Goal: Task Accomplishment & Management: Use online tool/utility

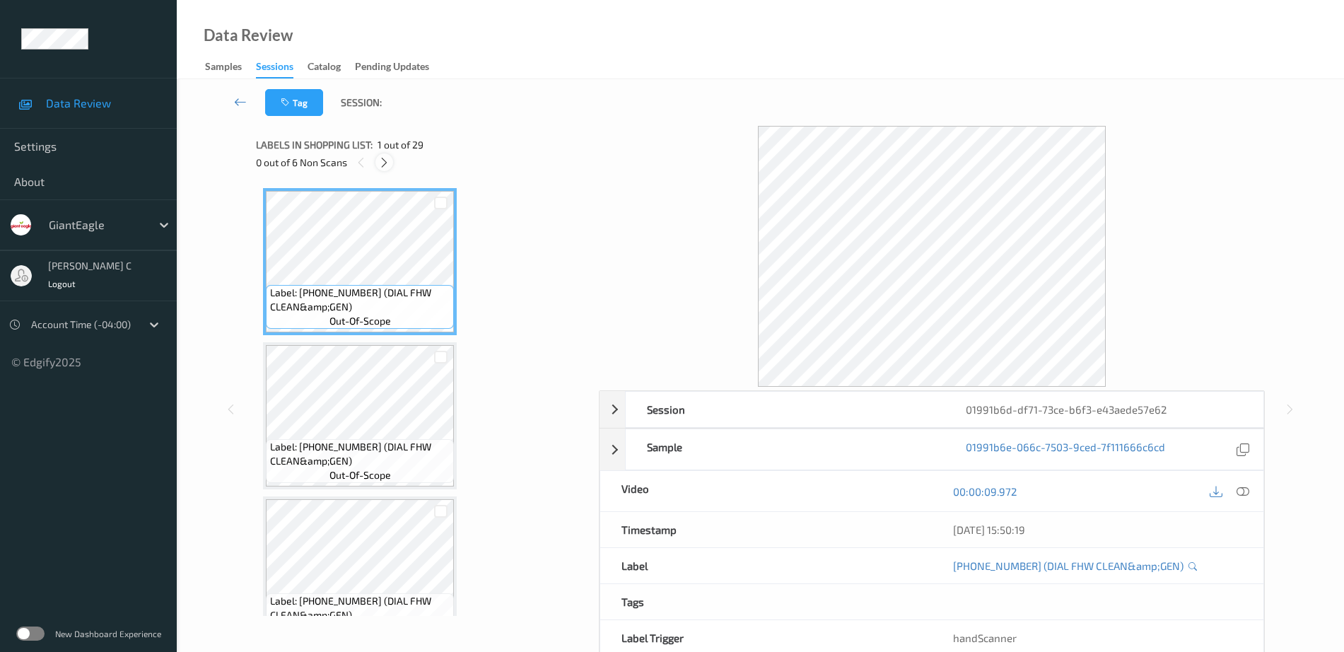
click at [384, 159] on icon at bounding box center [384, 162] width 12 height 13
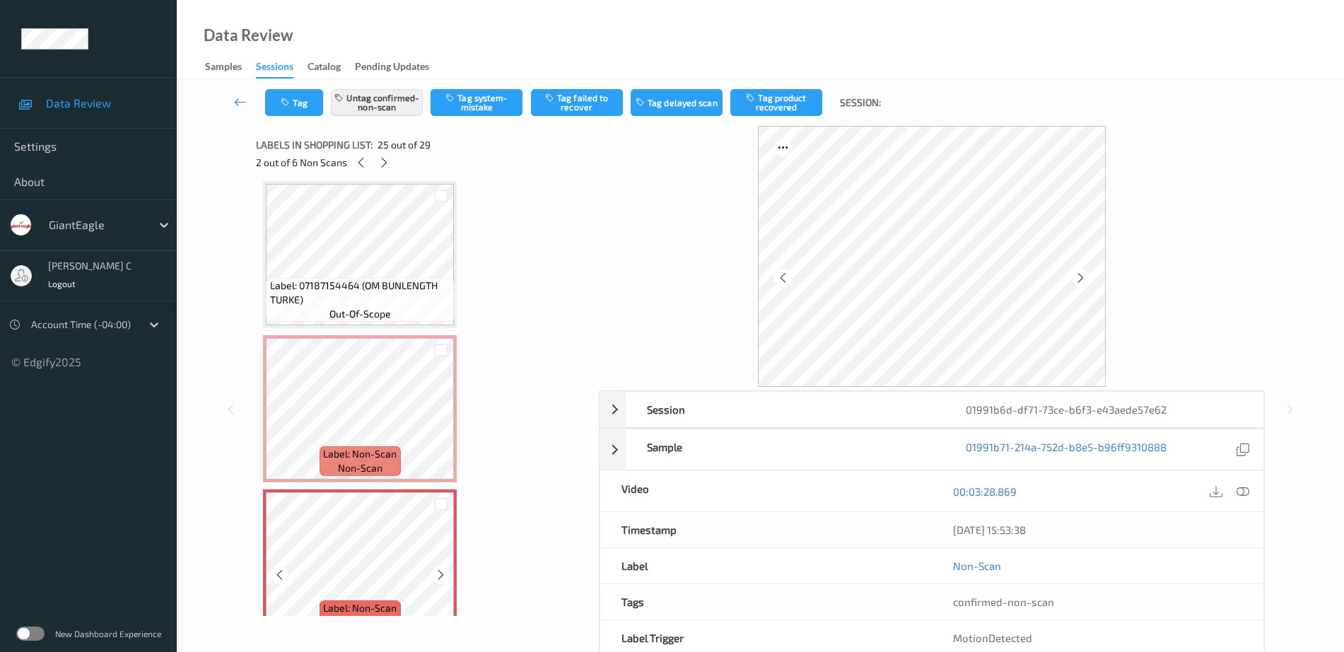
scroll to position [3133, 0]
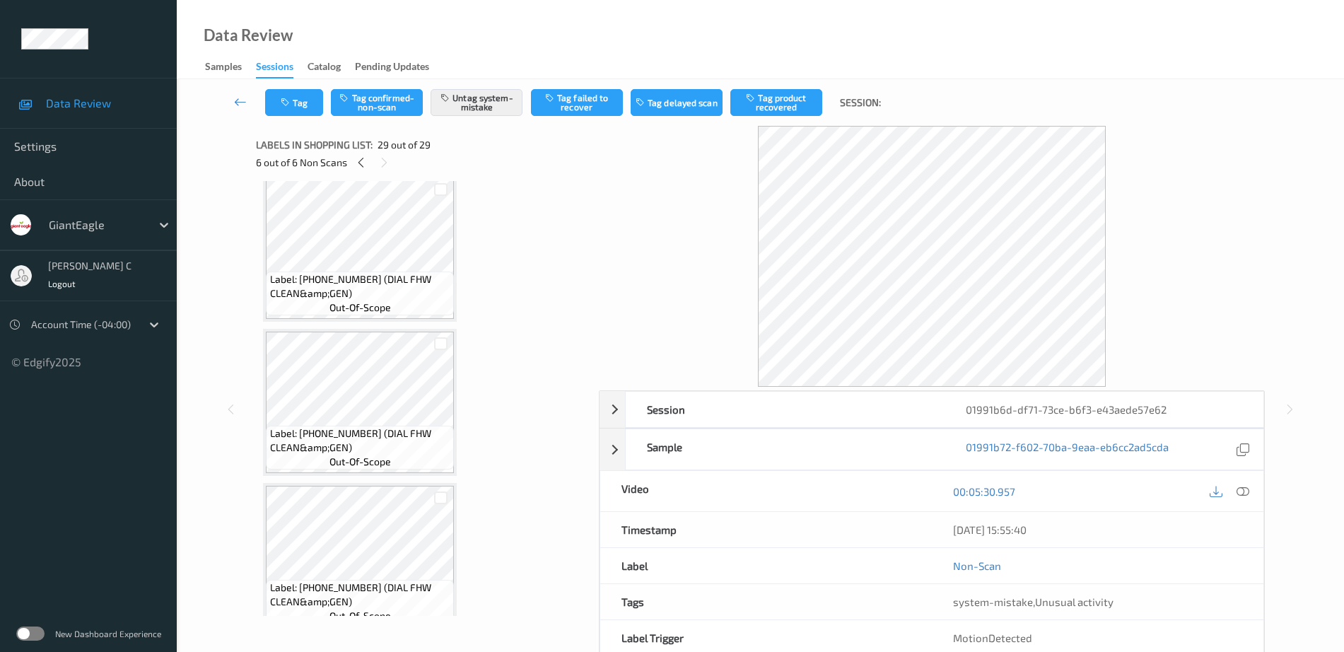
scroll to position [0, 0]
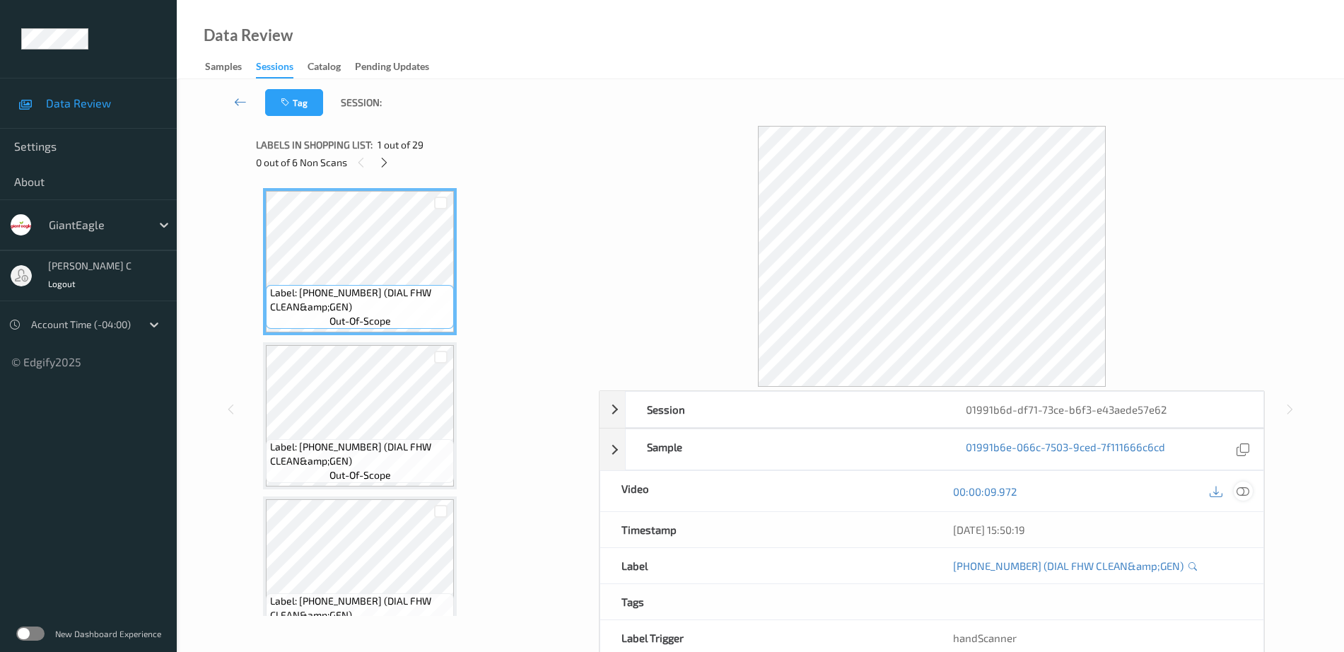
click at [1247, 492] on icon at bounding box center [1243, 491] width 13 height 13
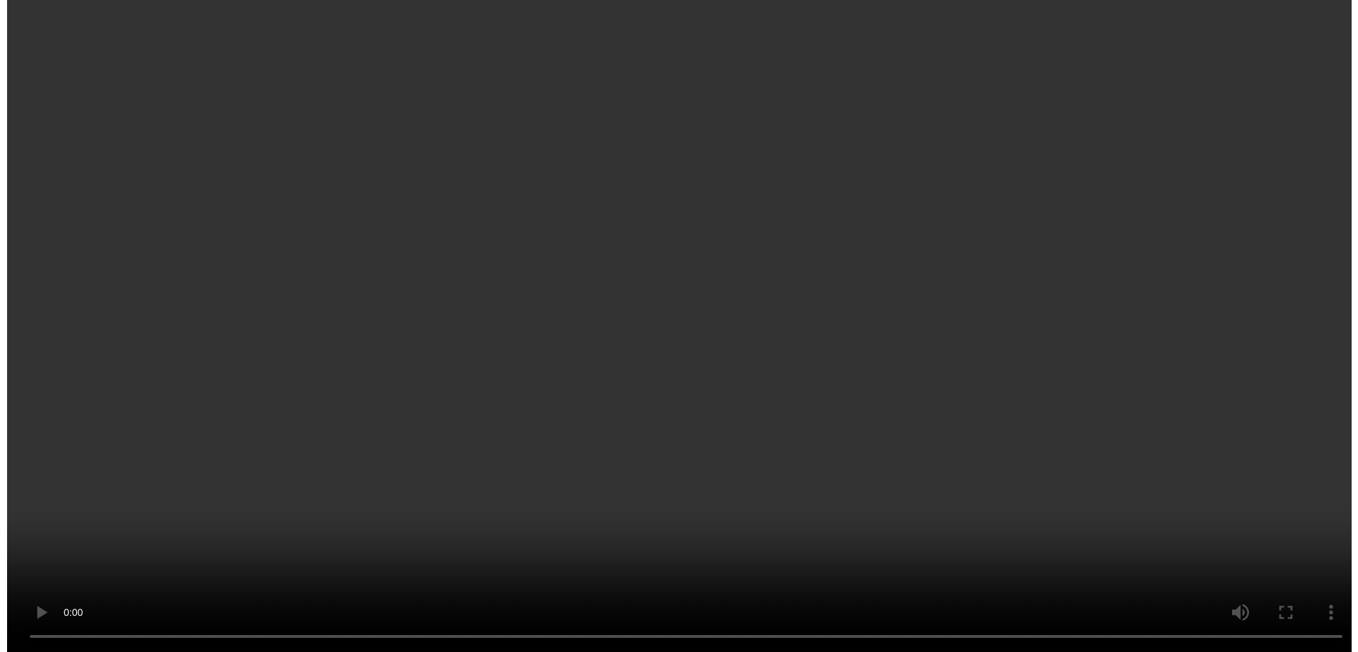
scroll to position [3536, 0]
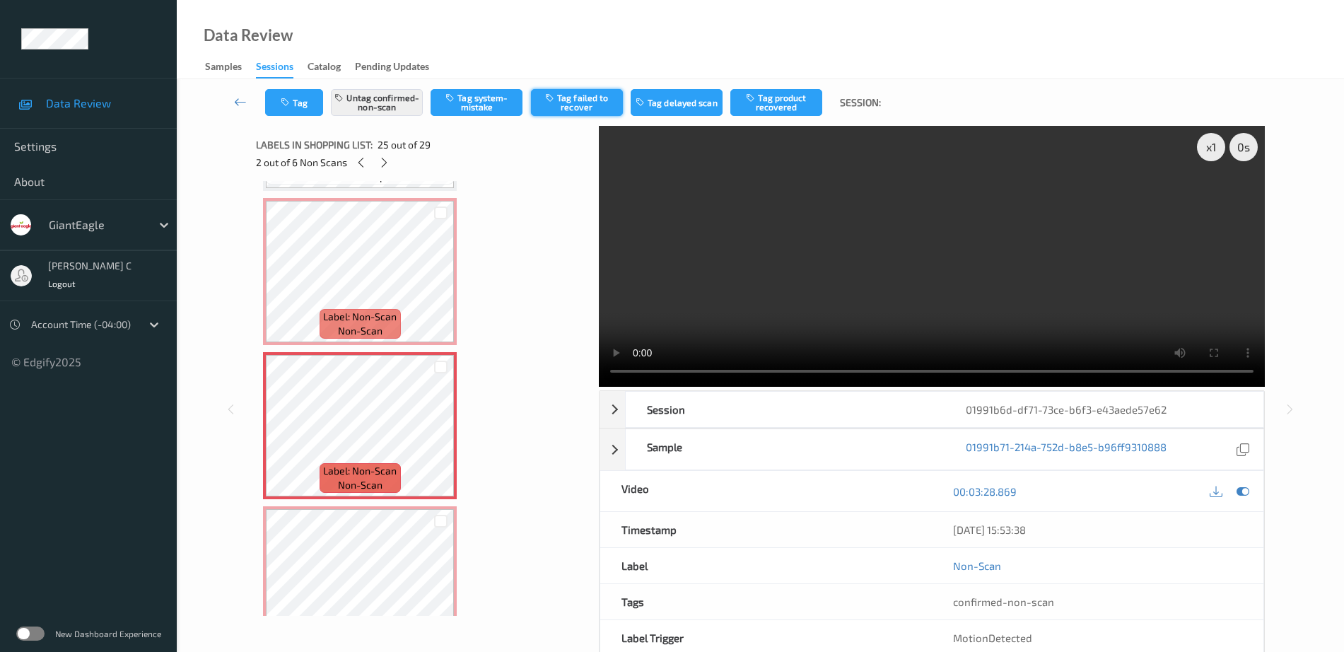
click at [581, 112] on button "Tag failed to recover" at bounding box center [577, 102] width 92 height 27
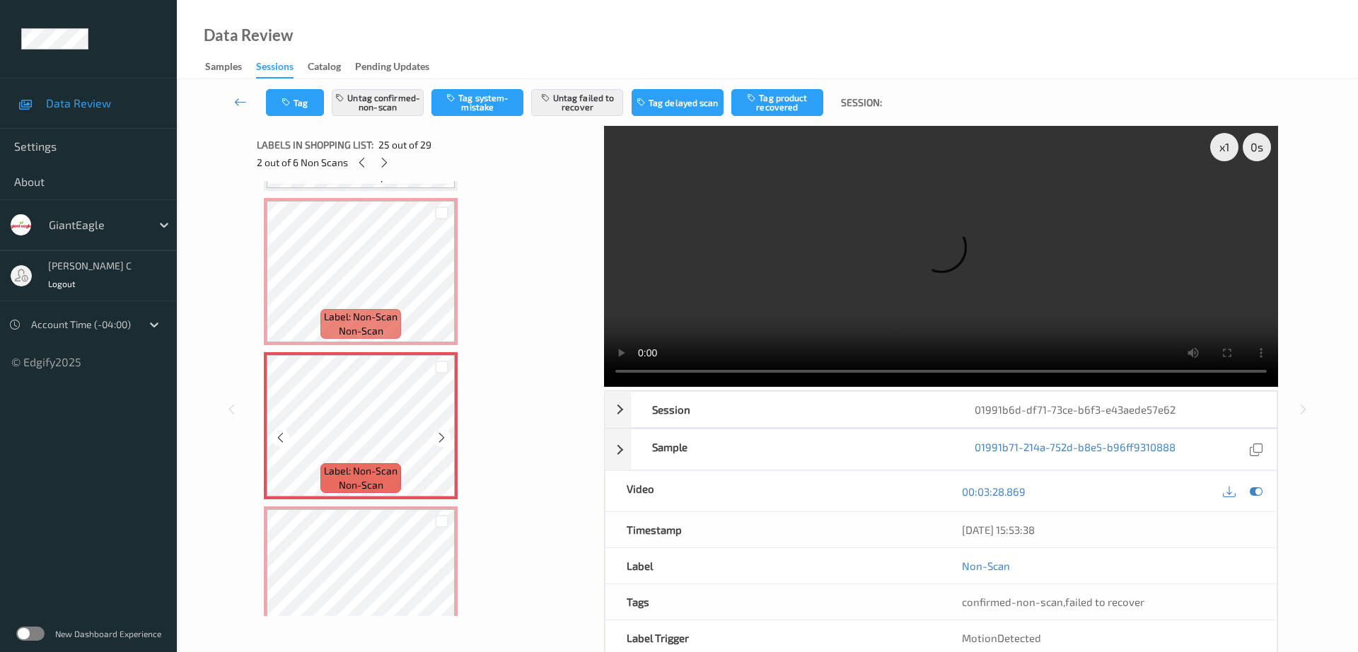
scroll to position [3624, 0]
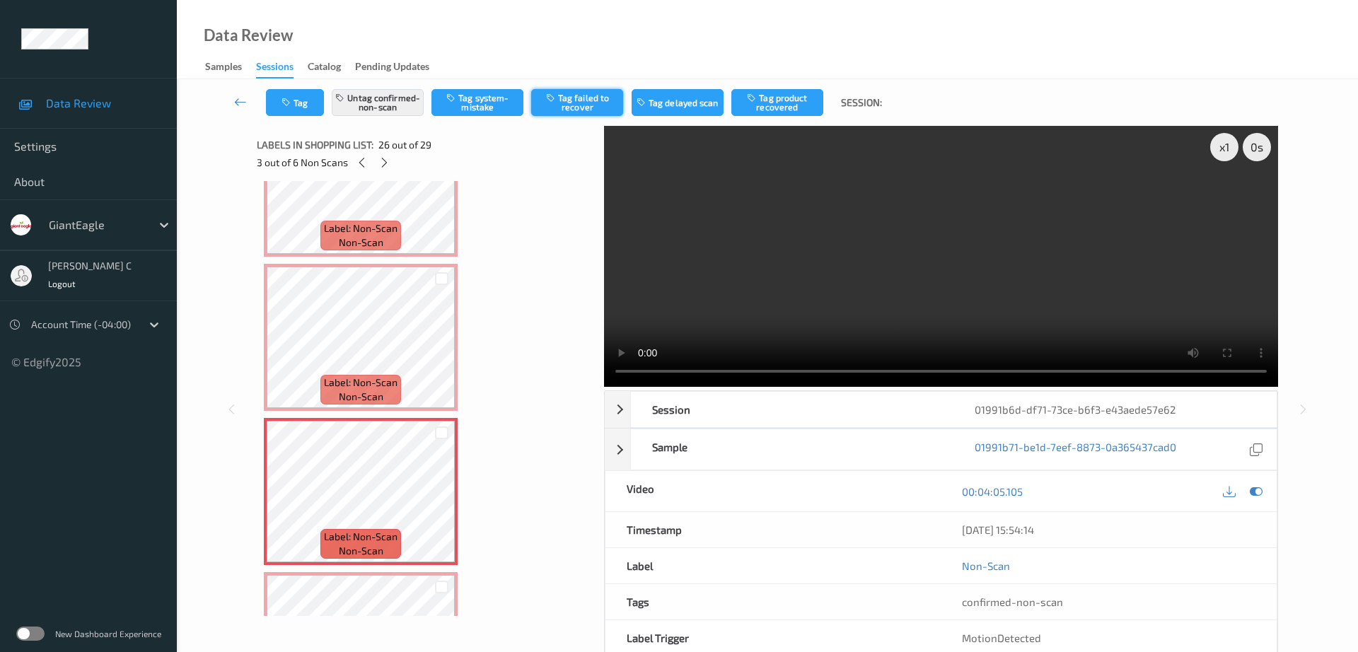
click at [560, 106] on button "Tag failed to recover" at bounding box center [577, 102] width 92 height 27
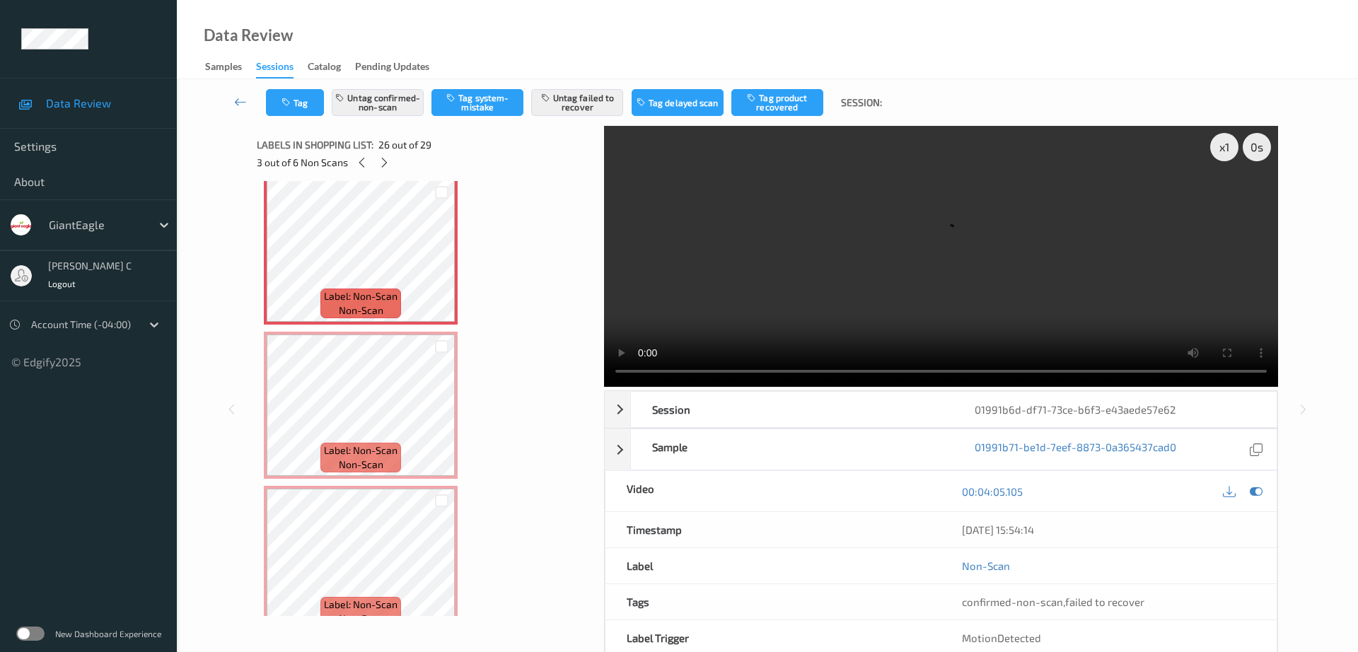
scroll to position [3889, 0]
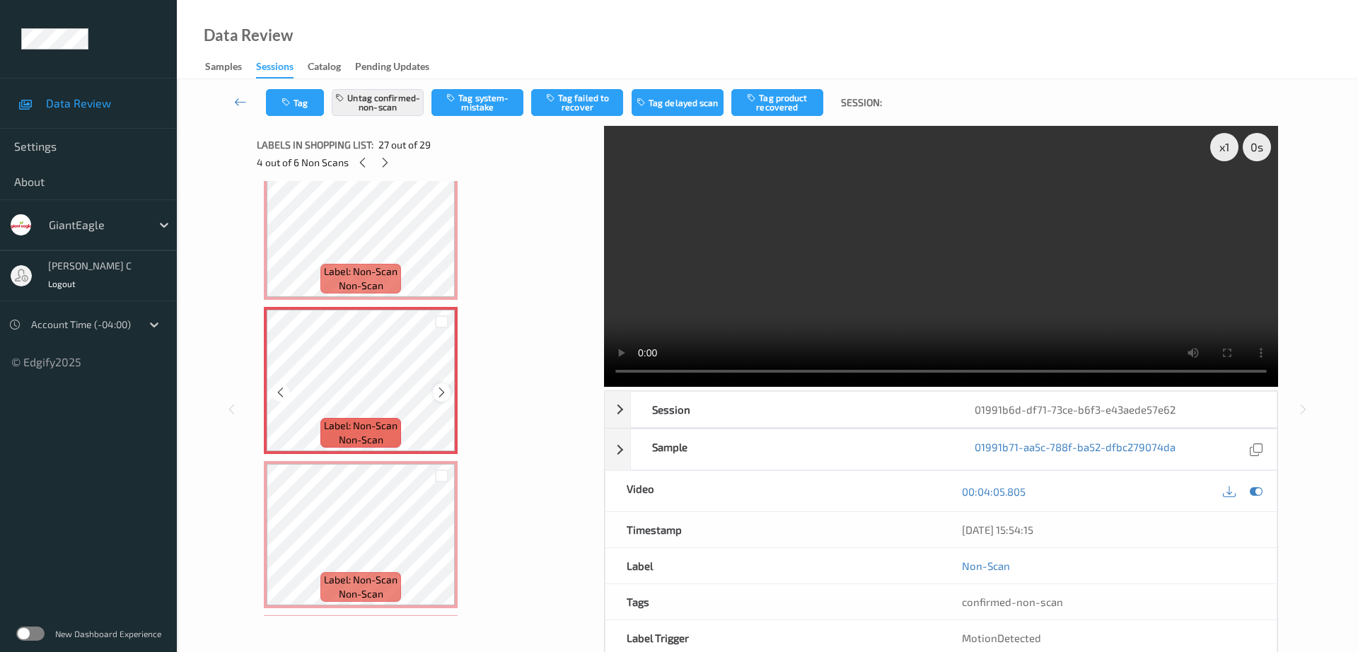
click at [440, 391] on icon at bounding box center [442, 392] width 12 height 13
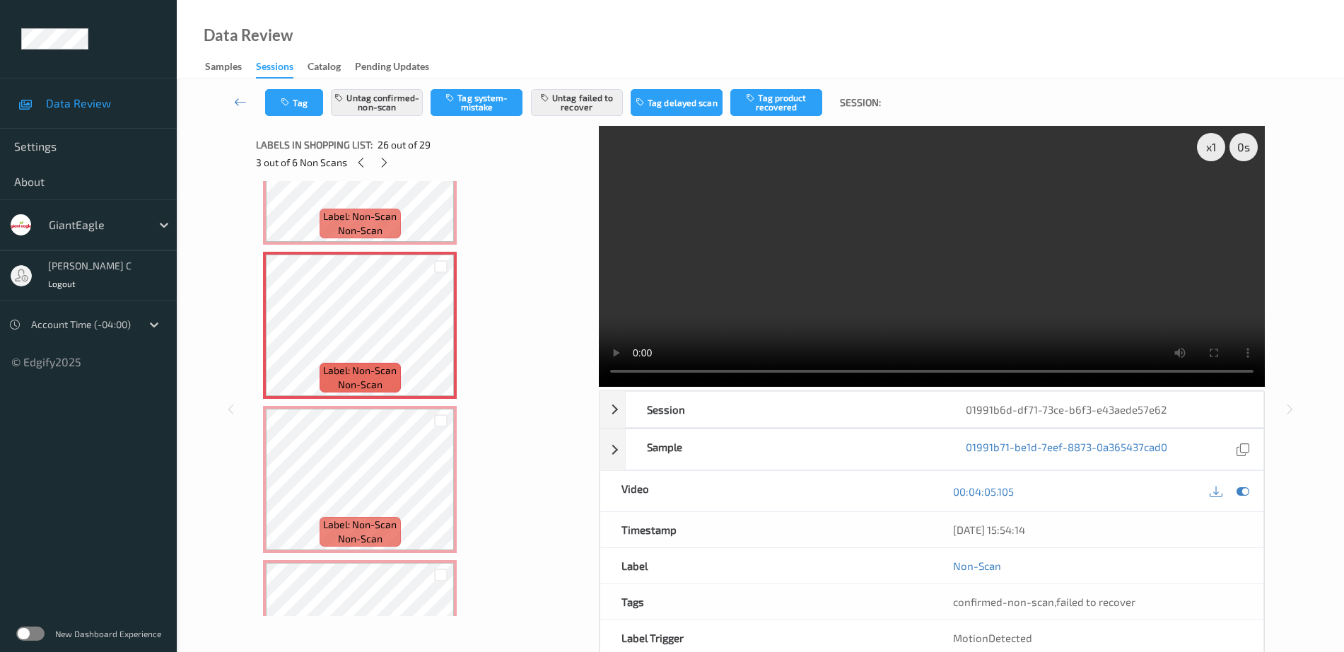
scroll to position [3778, 0]
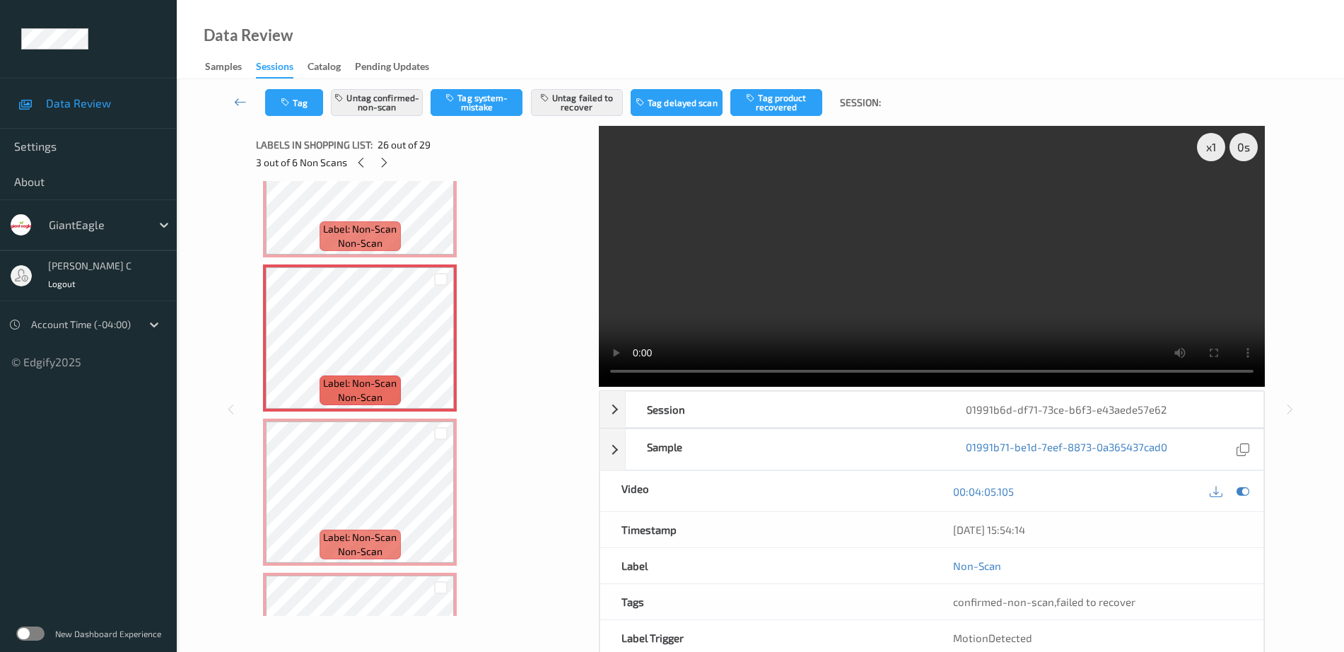
click at [383, 222] on span "Label: Non-Scan" at bounding box center [360, 229] width 74 height 14
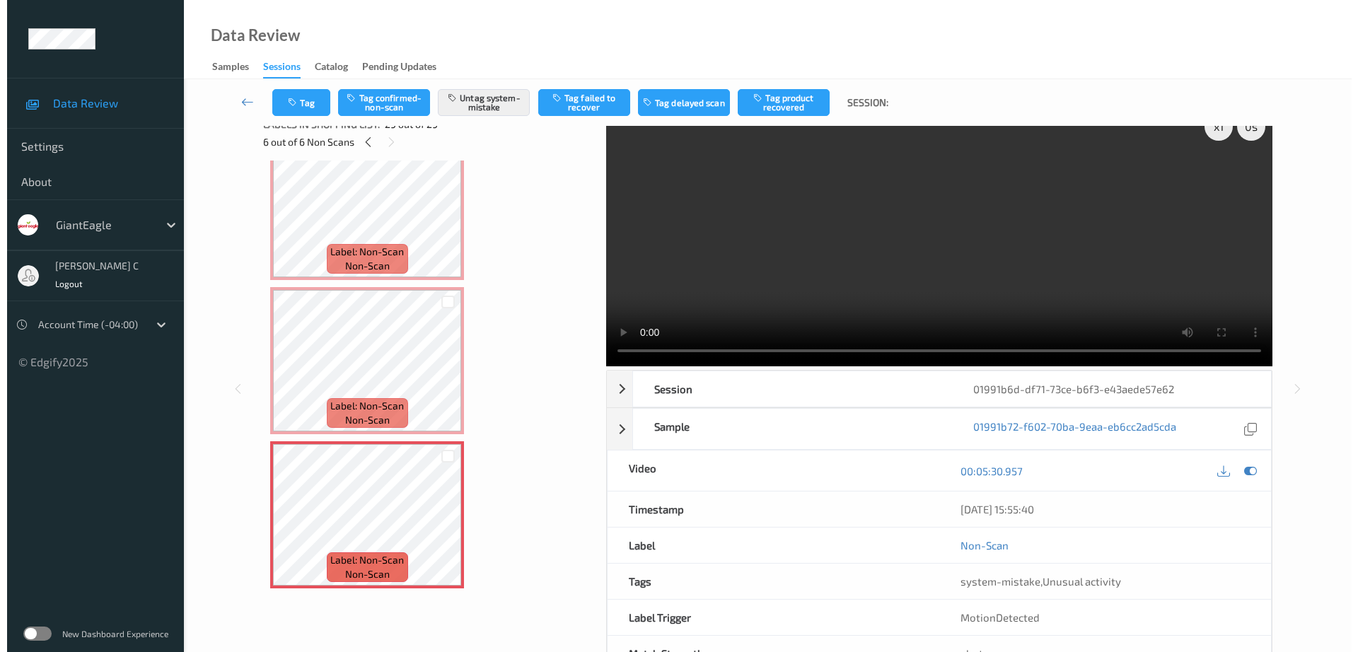
scroll to position [0, 0]
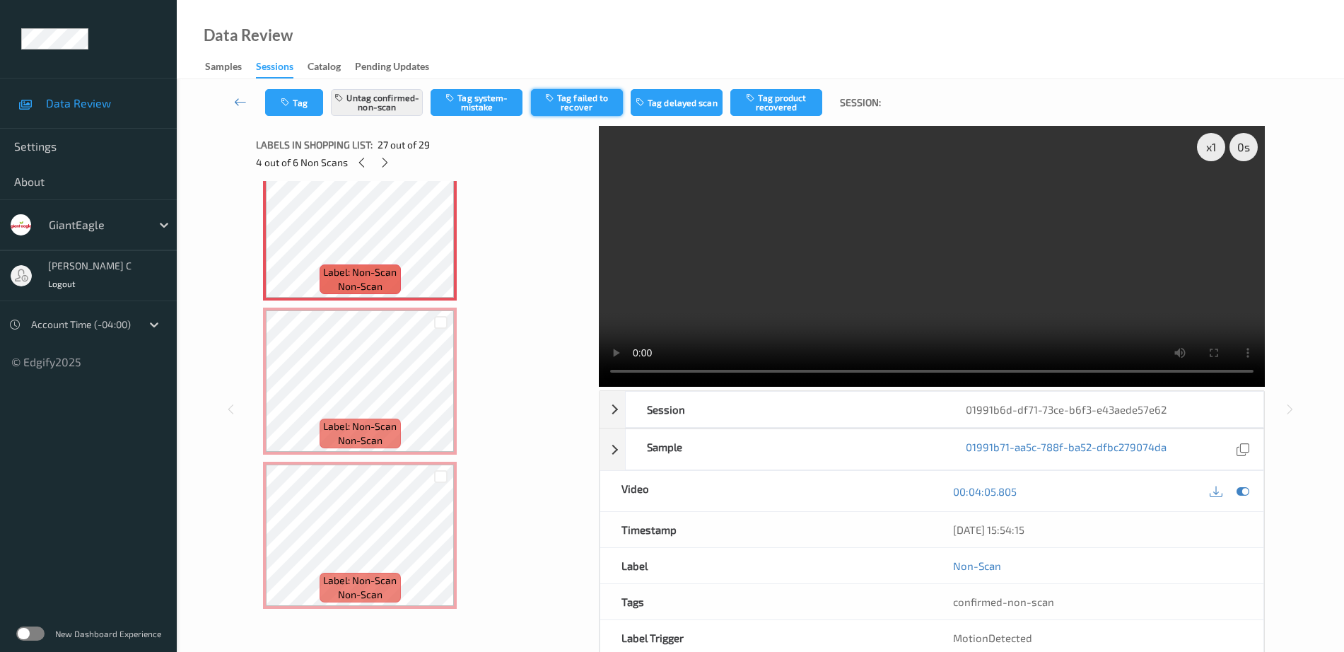
click at [564, 99] on button "Tag failed to recover" at bounding box center [577, 102] width 92 height 27
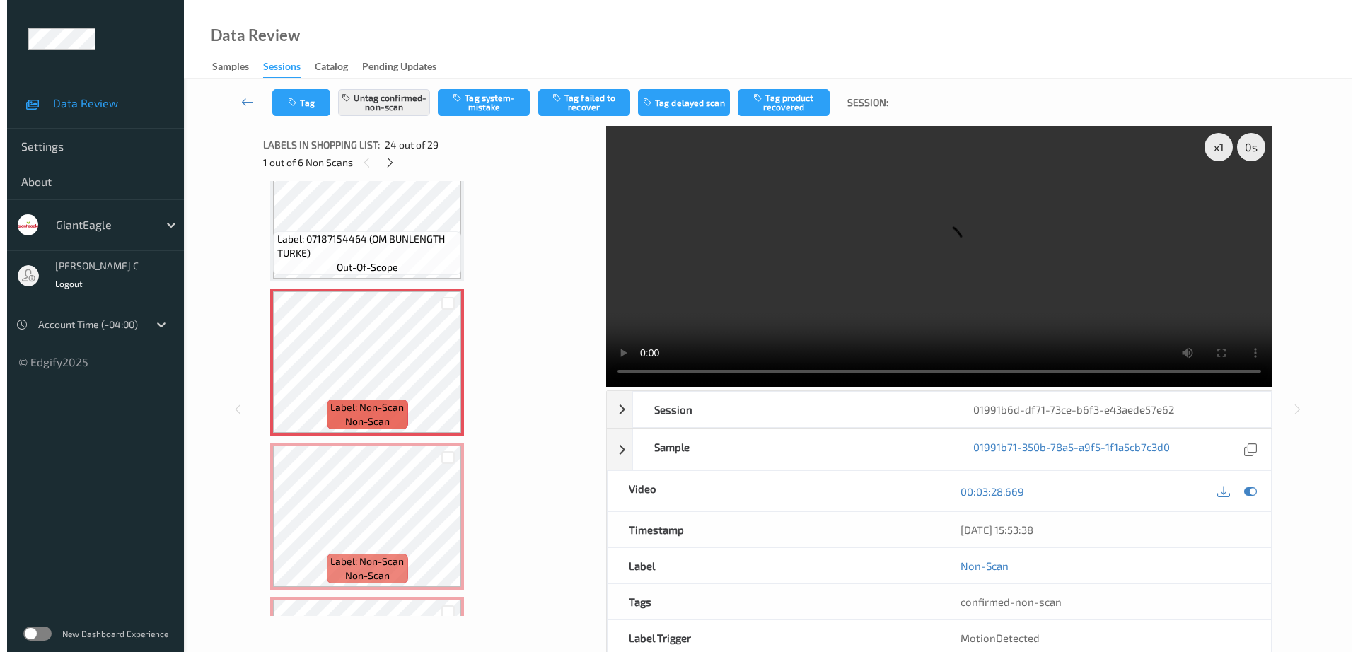
scroll to position [3424, 0]
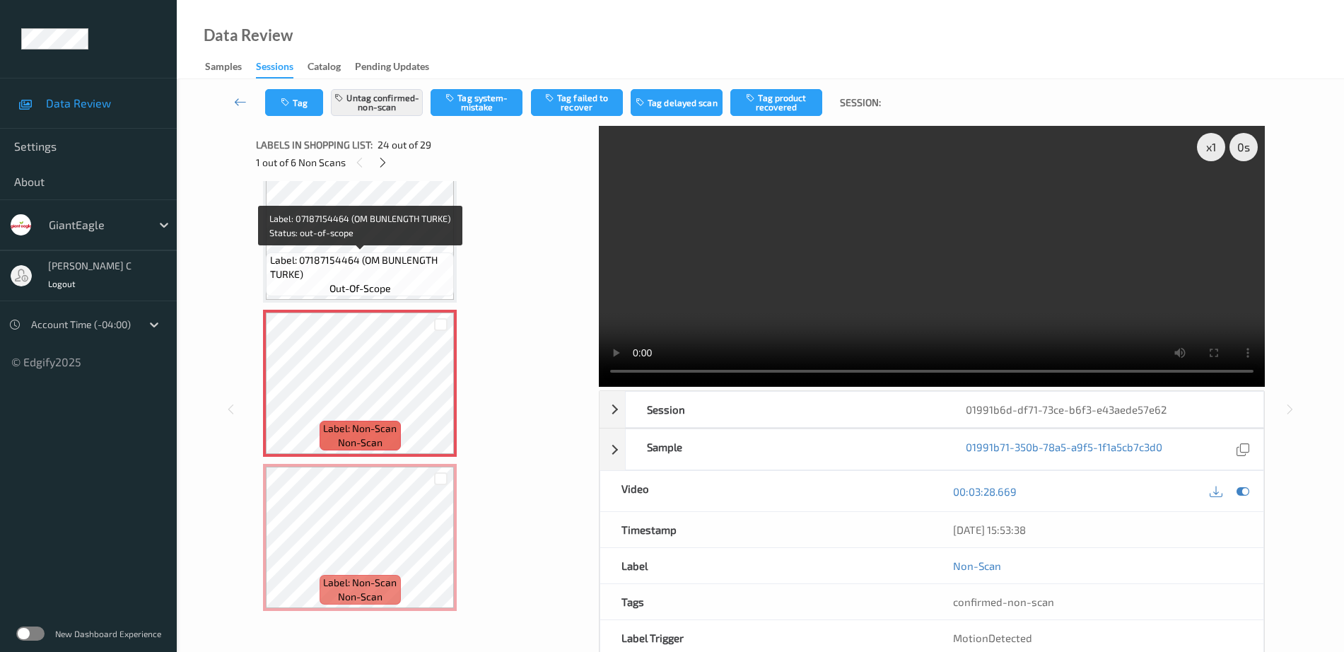
drag, startPoint x: 357, startPoint y: 263, endPoint x: 361, endPoint y: 253, distance: 10.5
click at [357, 262] on span "Label: 07187154464 (OM BUNLENGTH TURKE)" at bounding box center [360, 267] width 181 height 28
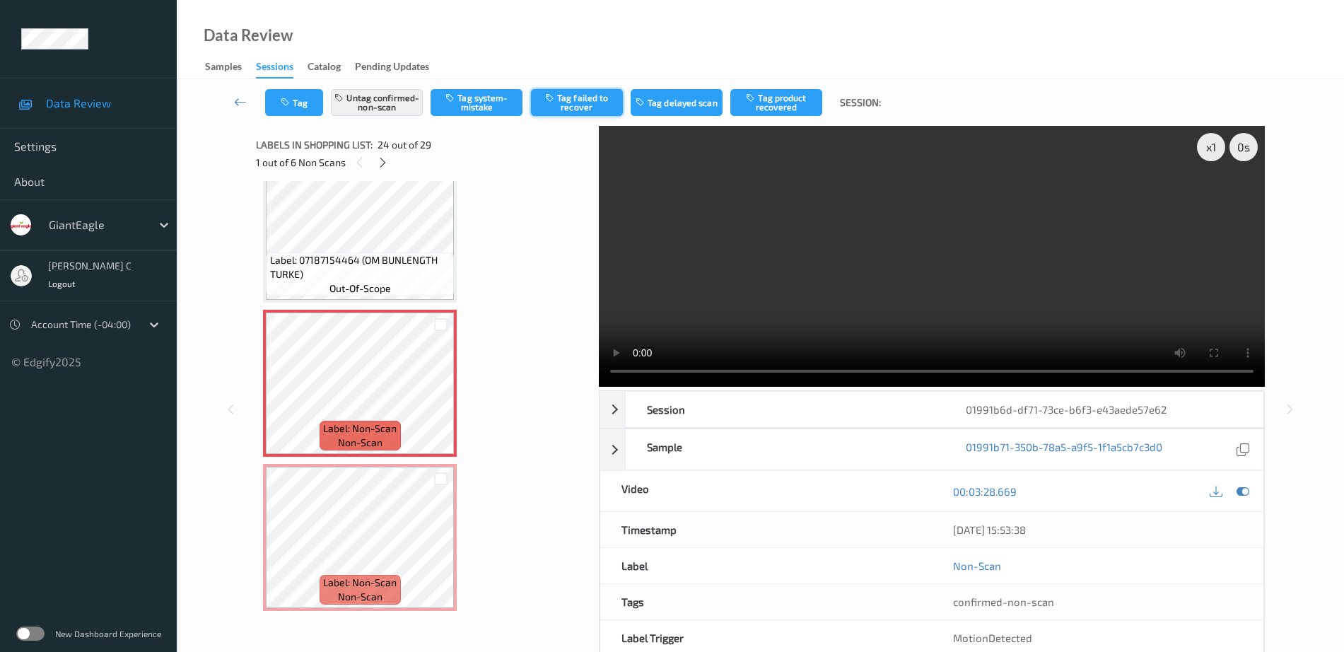
click at [576, 107] on button "Tag failed to recover" at bounding box center [577, 102] width 92 height 27
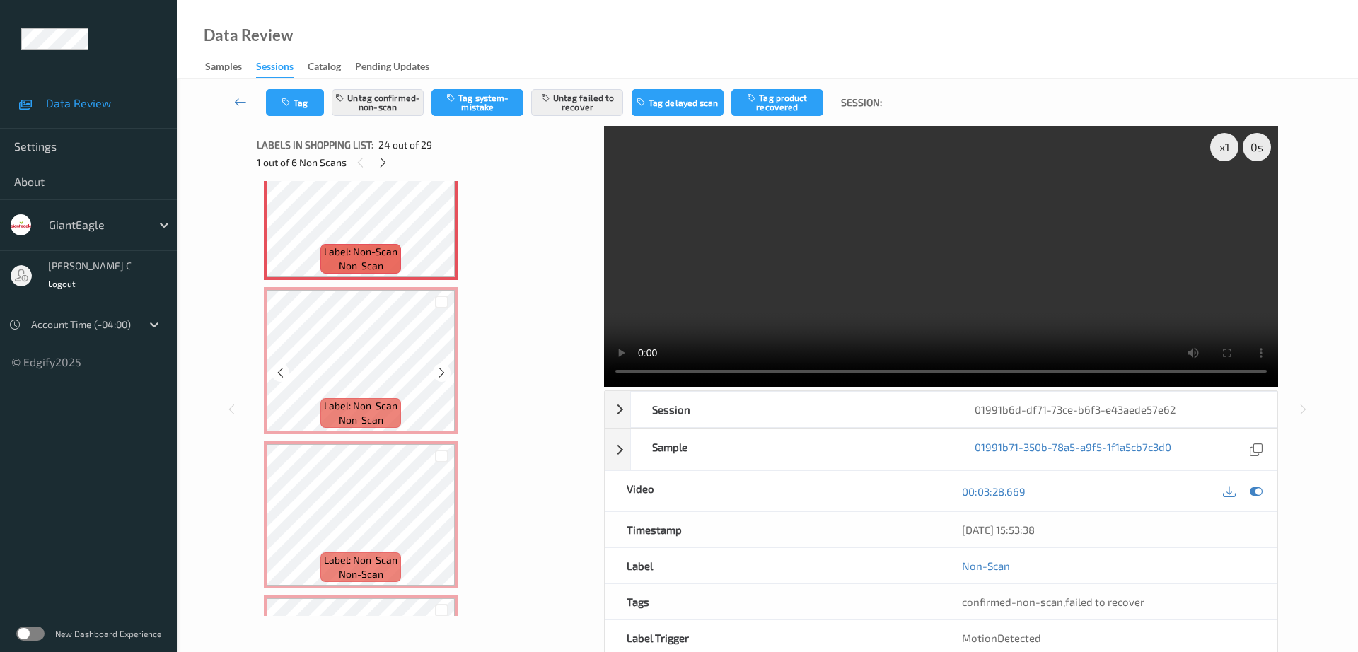
click at [356, 419] on span "non-scan" at bounding box center [361, 420] width 45 height 14
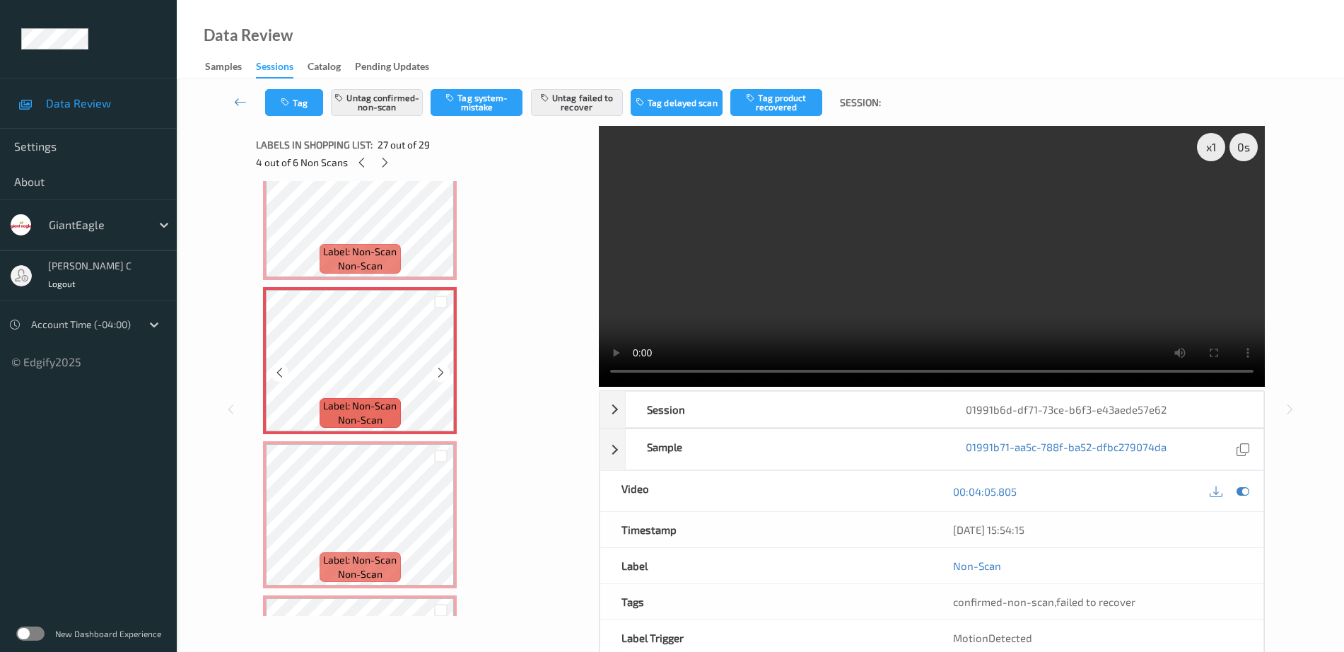
scroll to position [4043, 0]
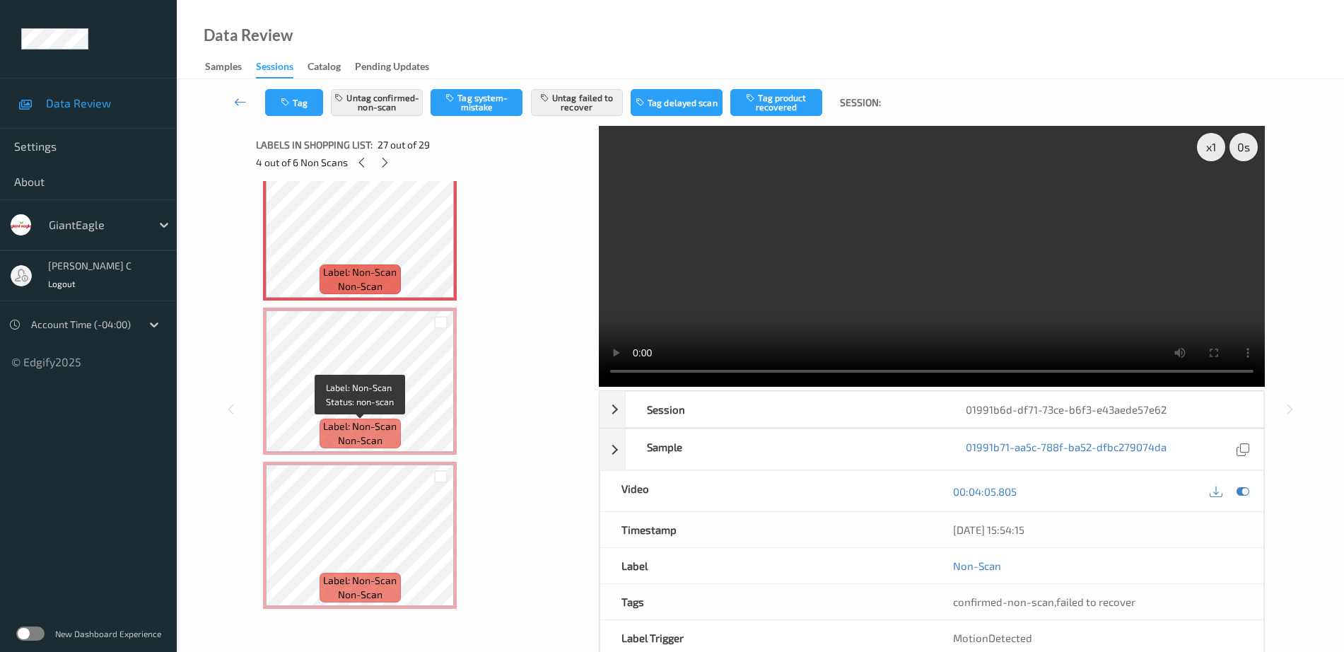
click at [371, 455] on div "Label: Non-Scan non-scan" at bounding box center [360, 381] width 194 height 147
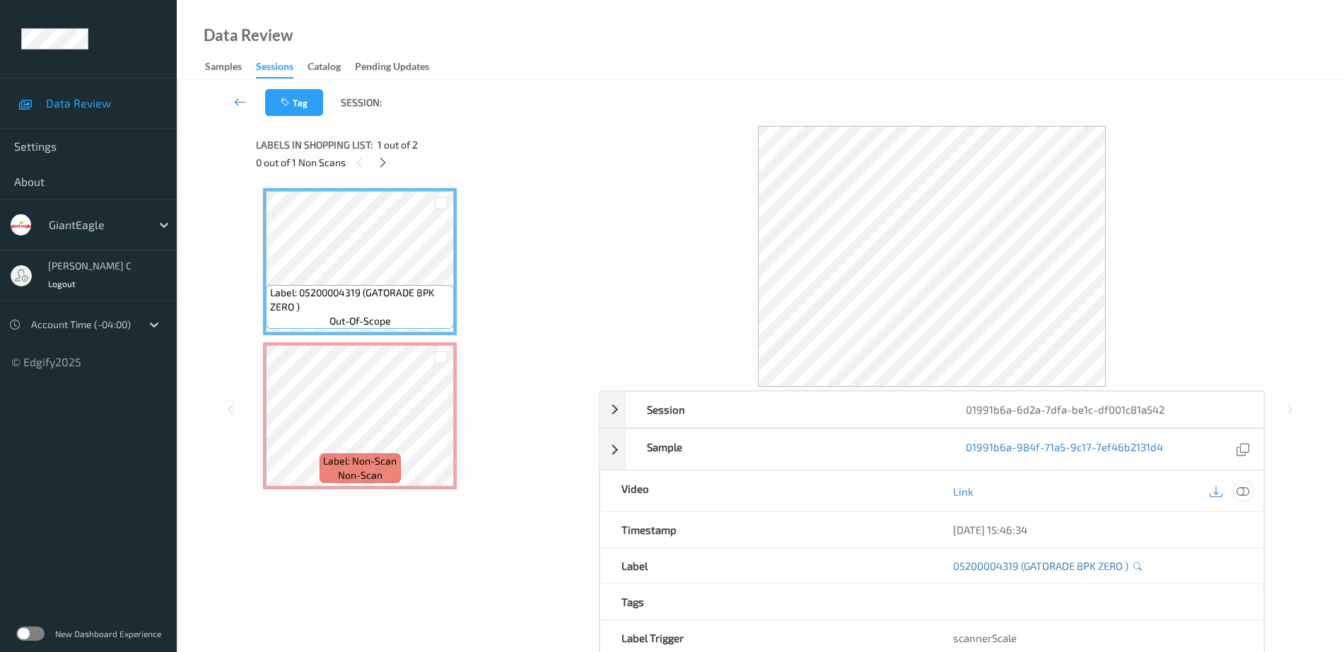
click at [1239, 492] on icon at bounding box center [1243, 491] width 13 height 13
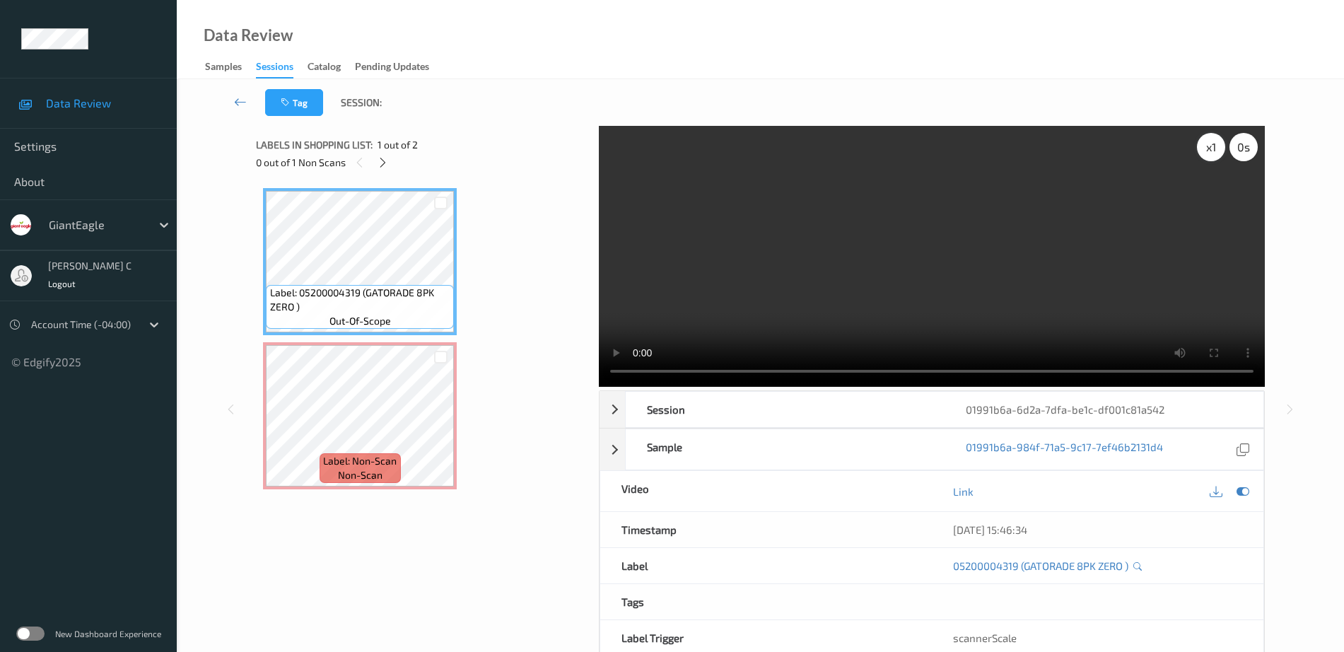
click at [1207, 146] on div "x 1" at bounding box center [1211, 147] width 28 height 28
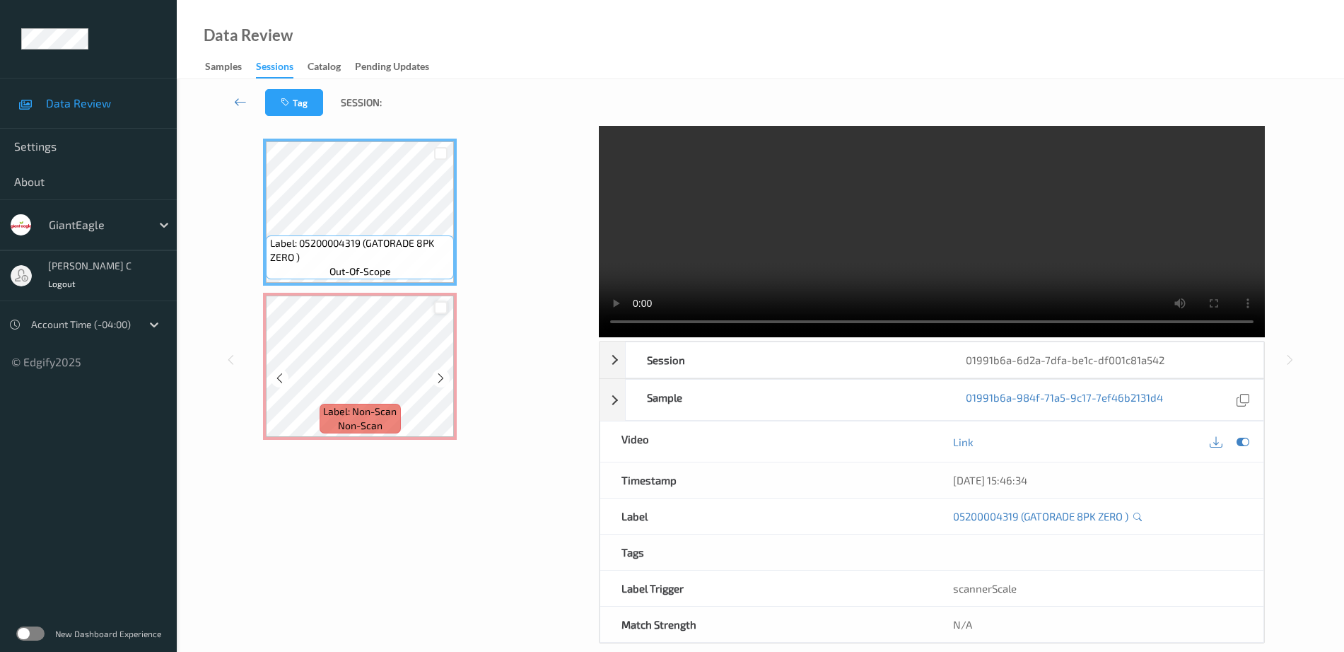
scroll to position [70, 0]
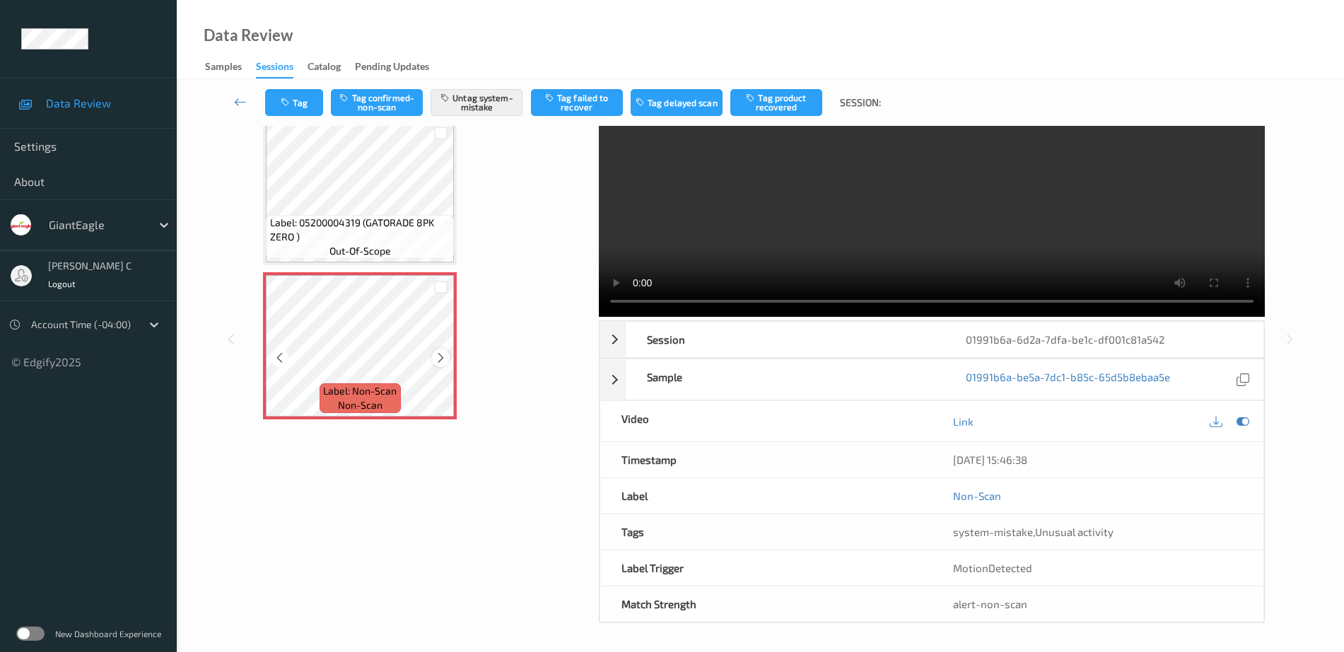
click at [439, 361] on icon at bounding box center [441, 357] width 12 height 13
click at [303, 100] on button "Tag" at bounding box center [294, 102] width 58 height 27
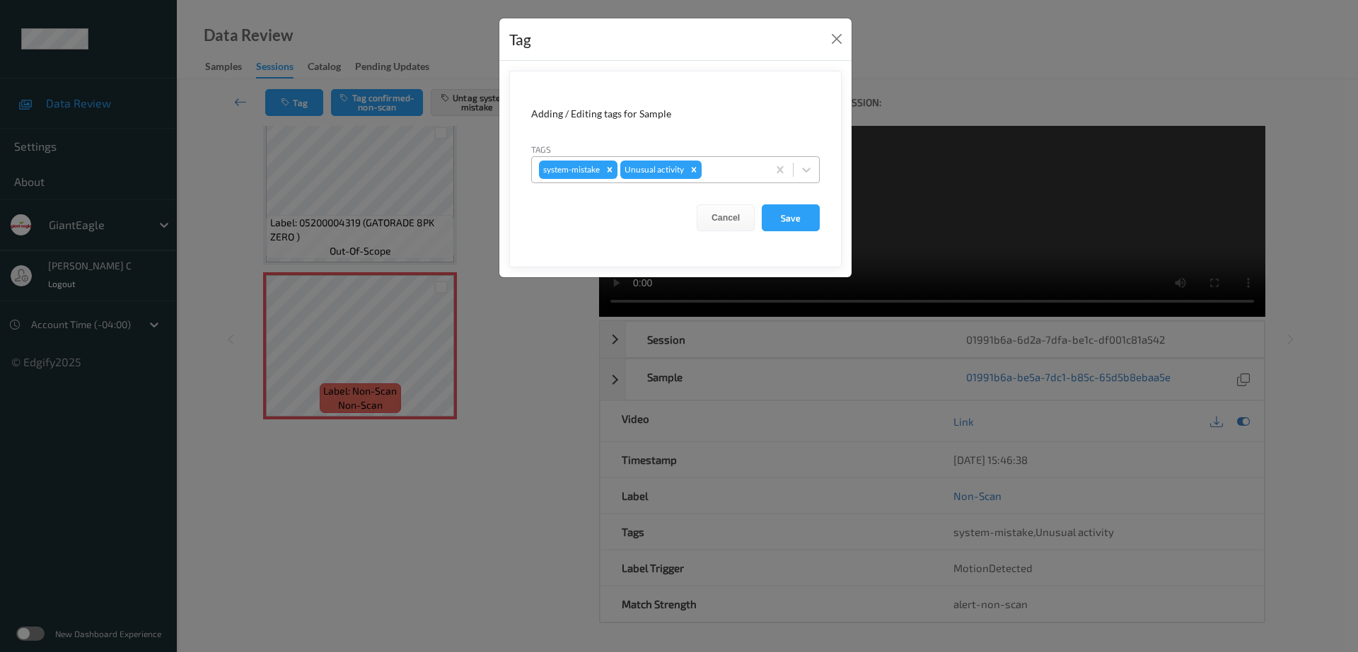
click at [728, 160] on div "system-mistake Unusual activity" at bounding box center [649, 170] width 235 height 24
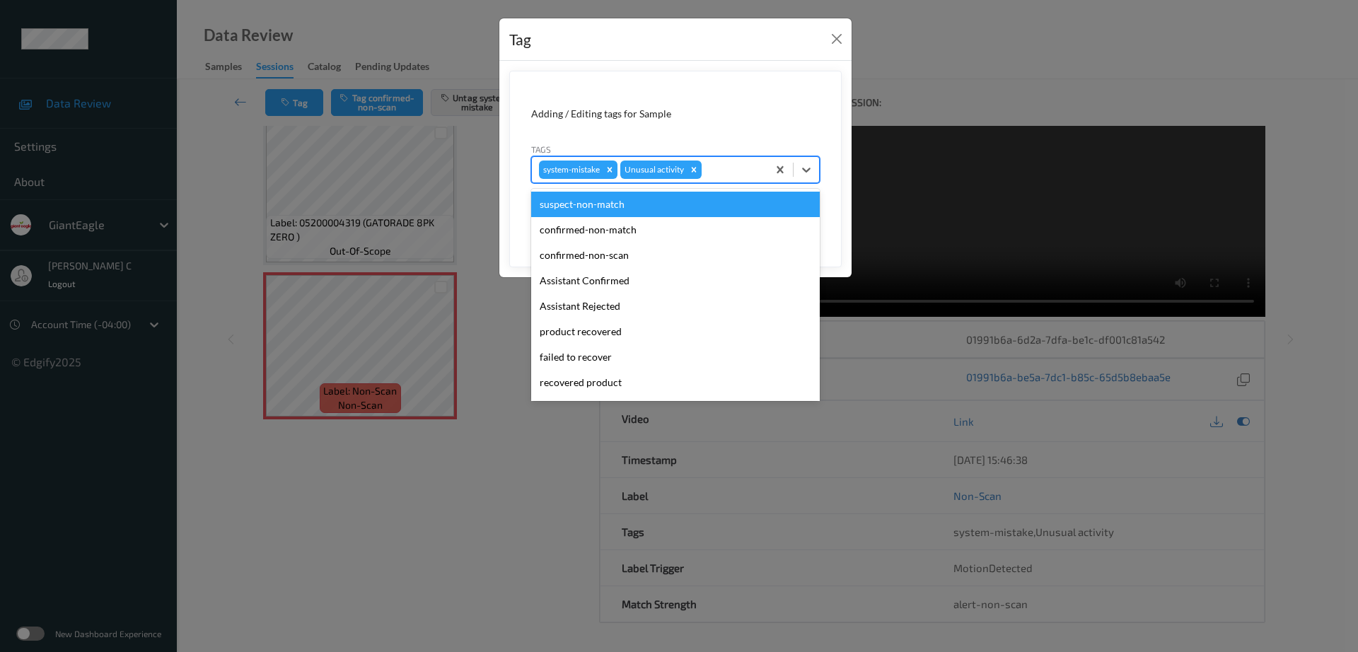
type input "b"
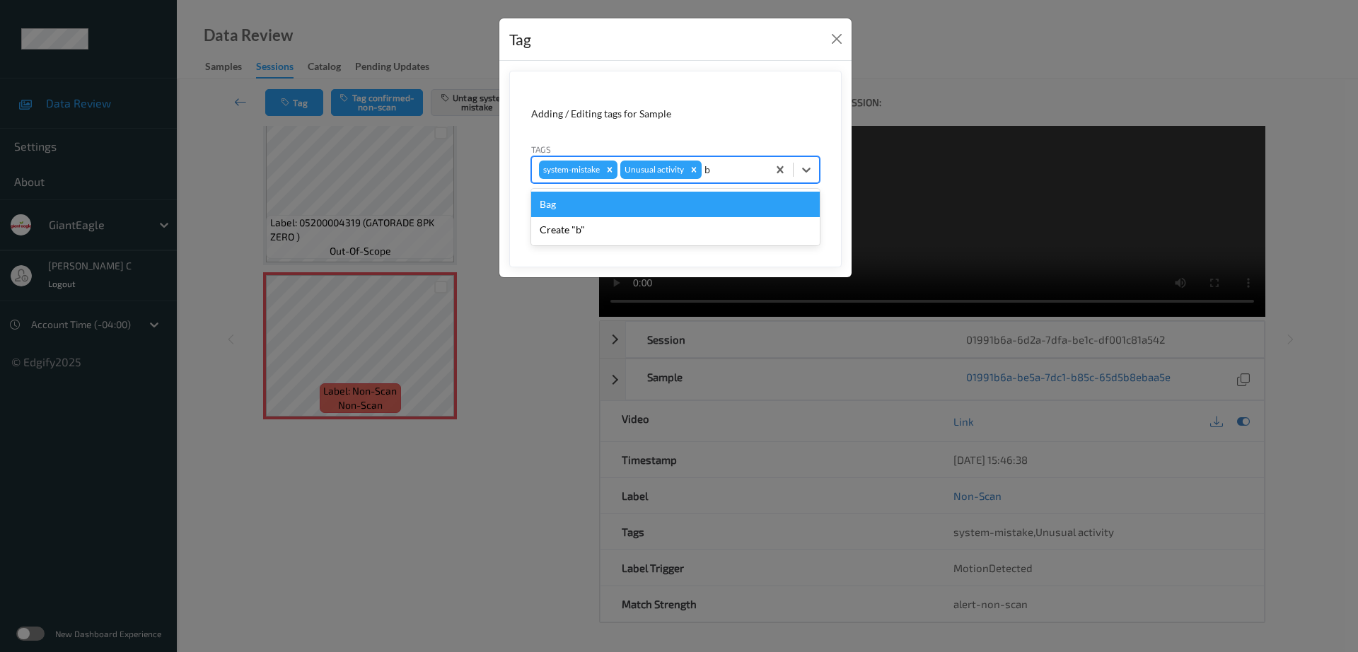
click at [588, 204] on div "Bag" at bounding box center [675, 204] width 289 height 25
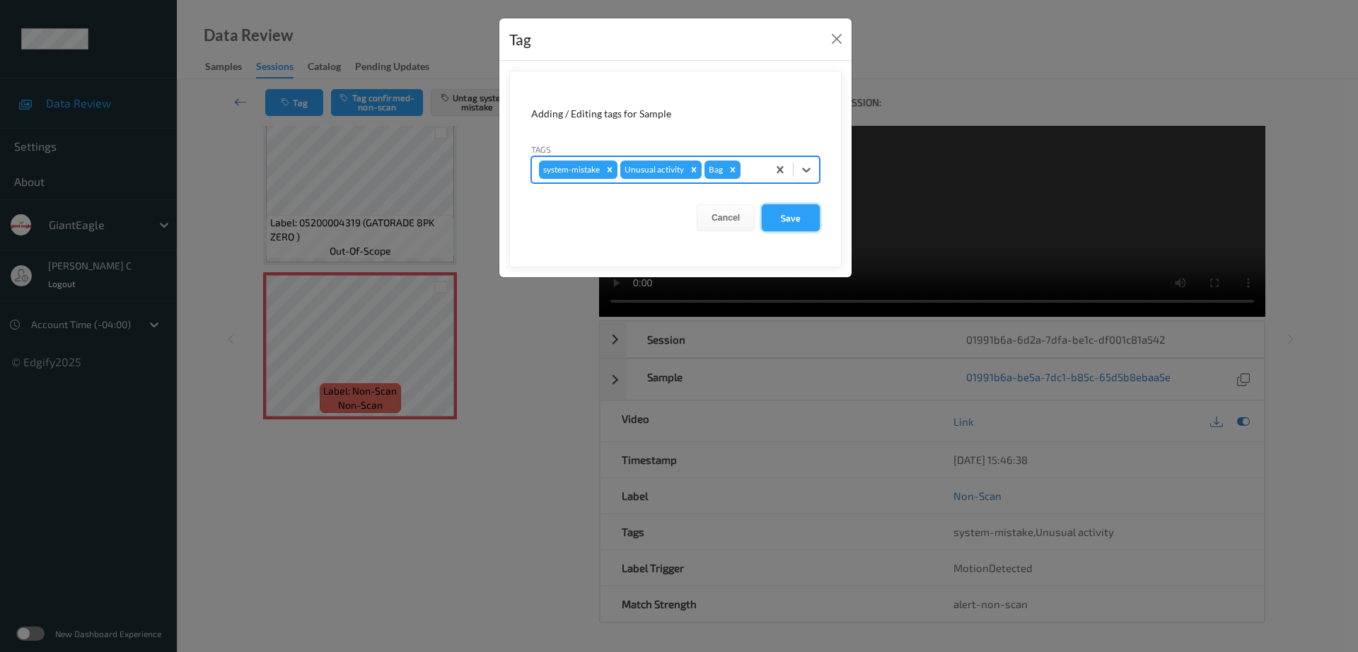
click at [796, 216] on button "Save" at bounding box center [791, 217] width 58 height 27
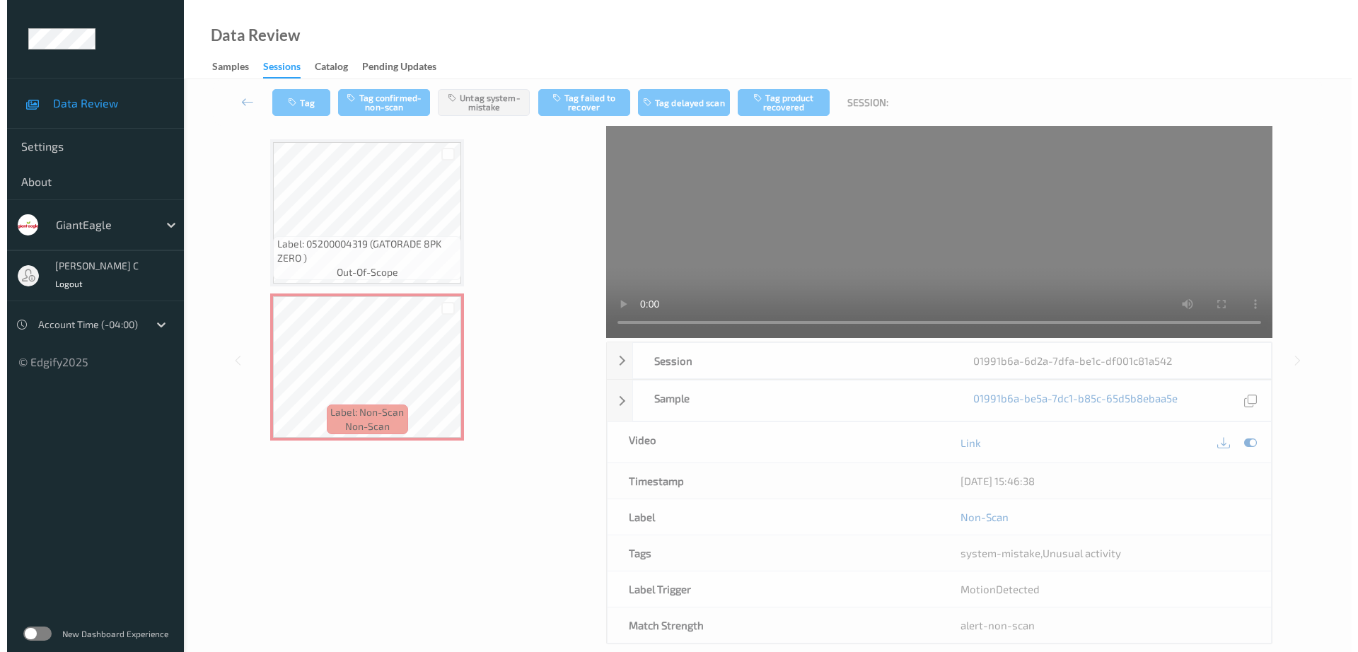
scroll to position [0, 0]
